Goal: Go to known website: Access a specific website the user already knows

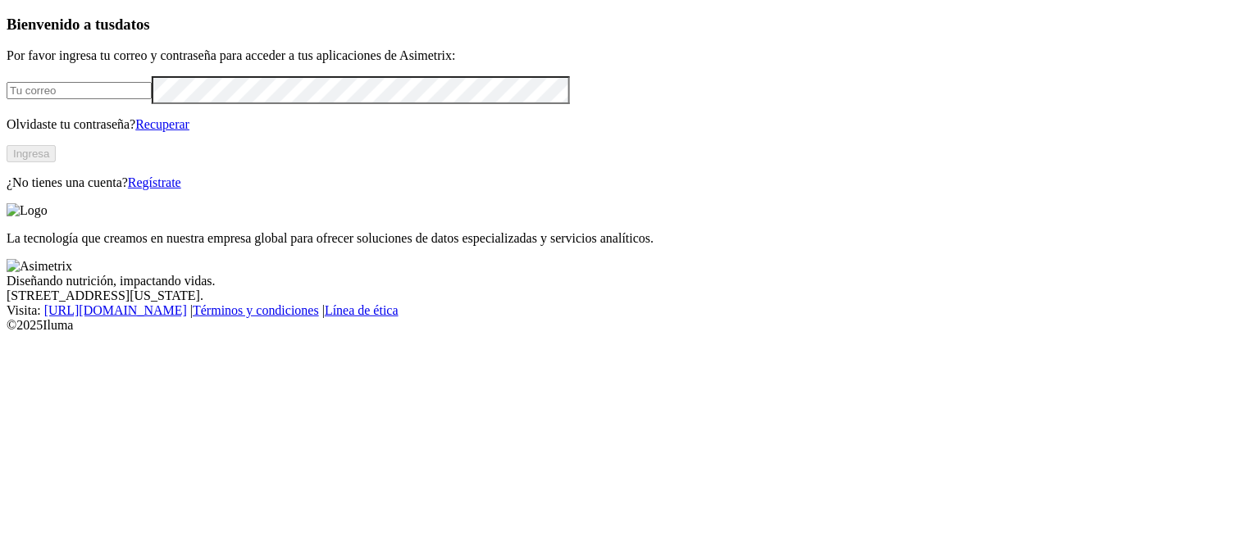
type input "[PERSON_NAME][EMAIL_ADDRESS][PERSON_NAME][DOMAIN_NAME]"
click at [56, 162] on button "Ingresa" at bounding box center [31, 153] width 49 height 17
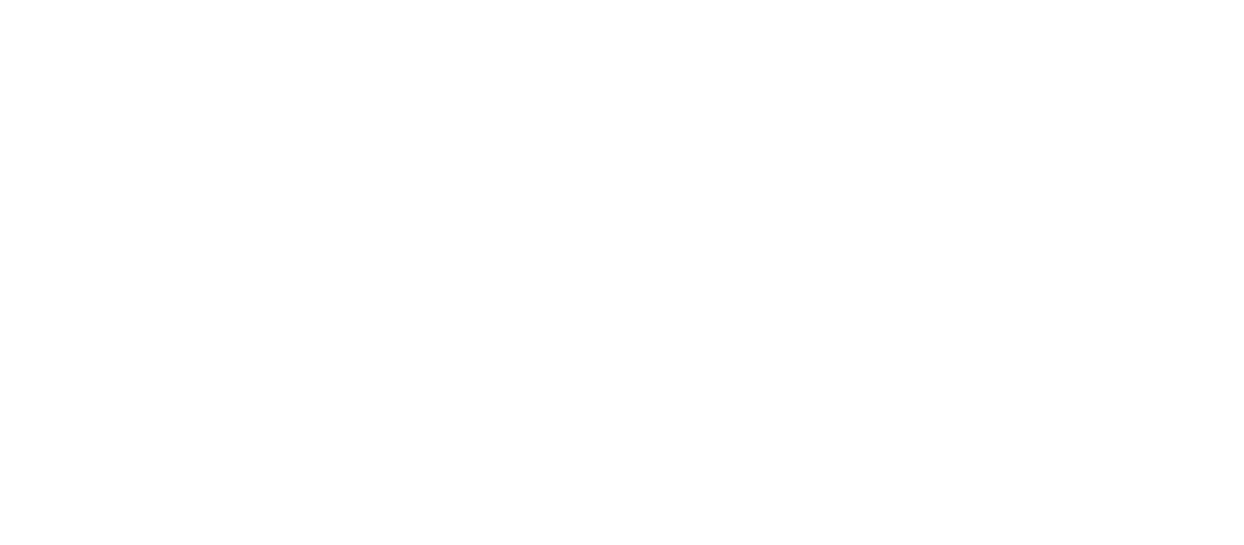
click at [1074, 90] on div at bounding box center [629, 272] width 1244 height 545
